Goal: Information Seeking & Learning: Find contact information

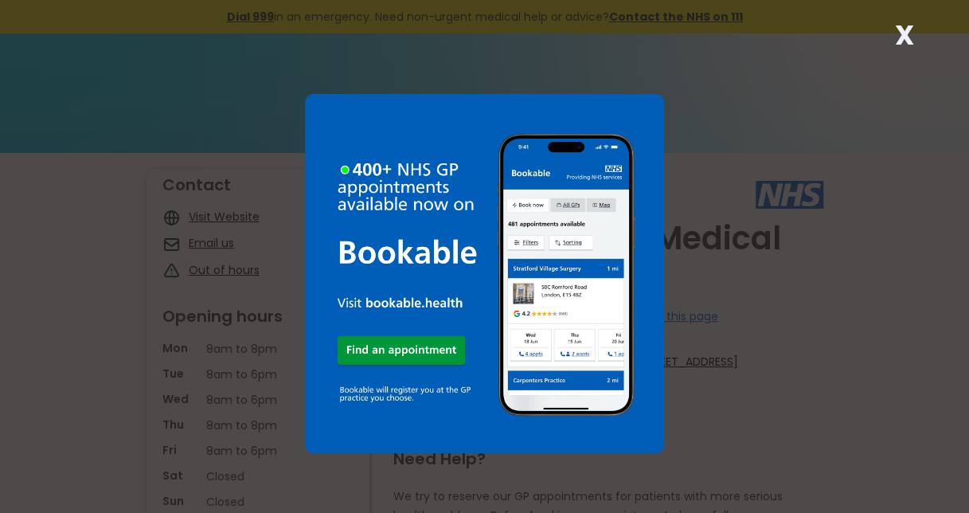
scroll to position [139, 0]
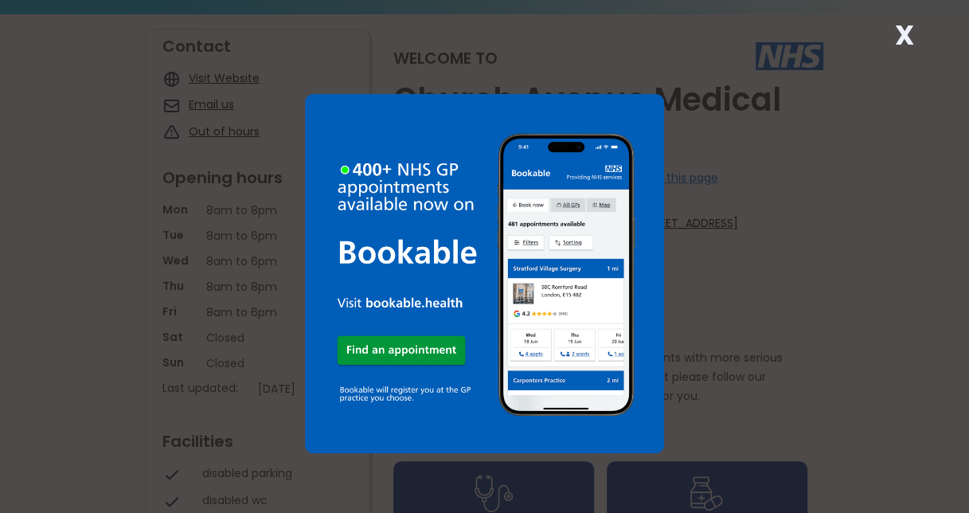
click at [895, 32] on strong "X" at bounding box center [904, 35] width 19 height 38
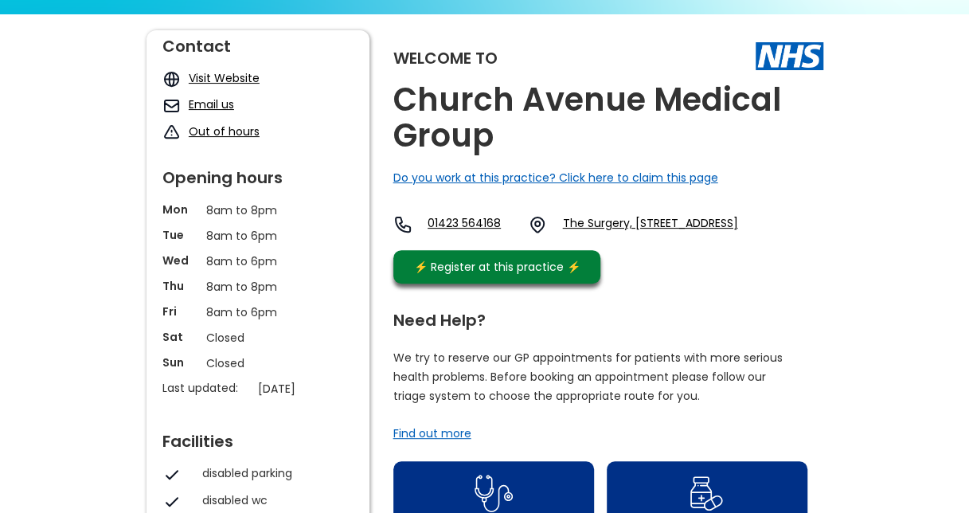
drag, startPoint x: 659, startPoint y: 269, endPoint x: 594, endPoint y: 221, distance: 81.4
click at [594, 221] on div "01423 564168 The Surgery, [STREET_ADDRESS]" at bounding box center [565, 228] width 345 height 27
copy link "The Surgery, [STREET_ADDRESS]"
drag, startPoint x: 468, startPoint y: 217, endPoint x: 438, endPoint y: 248, distance: 43.4
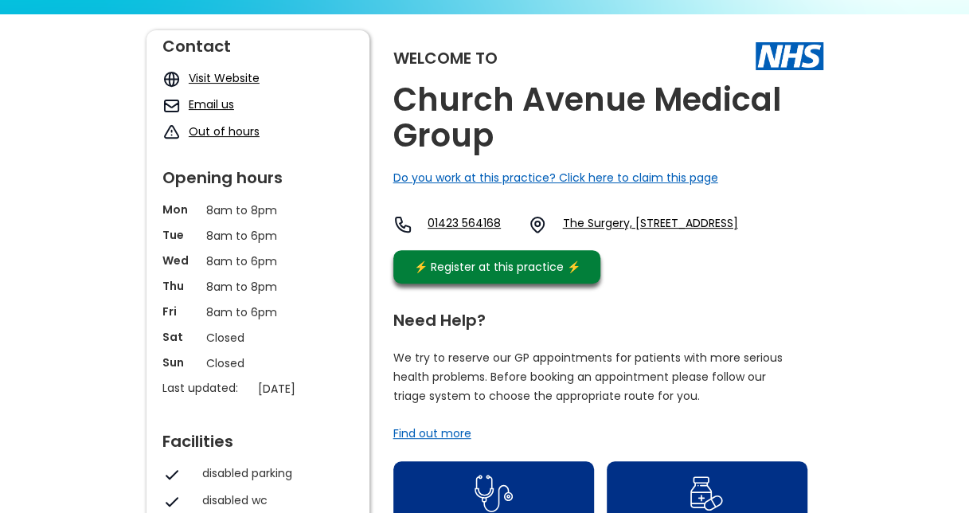
click at [438, 234] on link "01423 564168" at bounding box center [472, 224] width 88 height 19
drag, startPoint x: 432, startPoint y: 219, endPoint x: 506, endPoint y: 220, distance: 73.3
click at [506, 220] on div "01423 564168 The Surgery, [STREET_ADDRESS]" at bounding box center [565, 224] width 345 height 19
copy link "01423 564168"
